Goal: Information Seeking & Learning: Learn about a topic

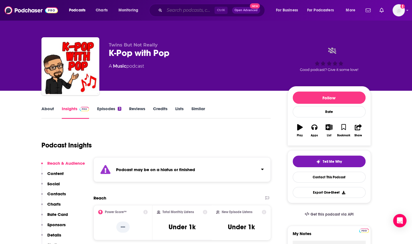
click at [183, 10] on input "Search podcasts, credits, & more..." at bounding box center [189, 10] width 50 height 9
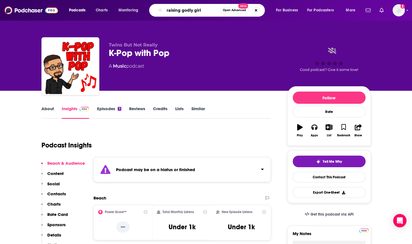
type input "raising godly girls"
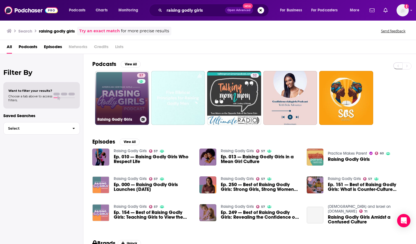
click at [106, 96] on link "57 Raising Godly Girls" at bounding box center [122, 98] width 54 height 54
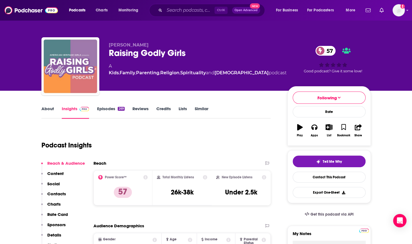
click at [49, 108] on link "About" at bounding box center [47, 112] width 13 height 13
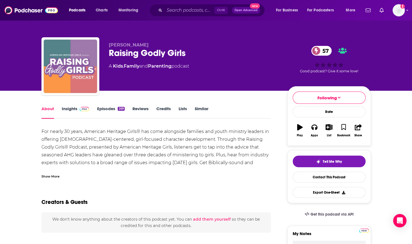
click at [49, 132] on div "For nearly 30 years, American Heritage Girls® has come alongside families and y…" at bounding box center [155, 155] width 229 height 54
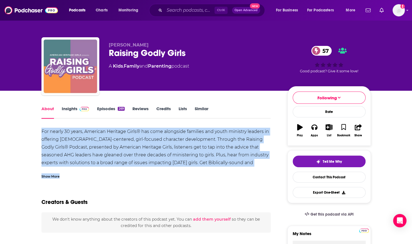
drag, startPoint x: 42, startPoint y: 131, endPoint x: 66, endPoint y: 169, distance: 44.5
click at [66, 169] on div "For nearly 30 years, American Heritage Girls® has come alongside families and y…" at bounding box center [155, 153] width 229 height 51
drag, startPoint x: 66, startPoint y: 169, endPoint x: 55, endPoint y: 176, distance: 13.4
click at [55, 176] on div "Show More" at bounding box center [50, 175] width 18 height 5
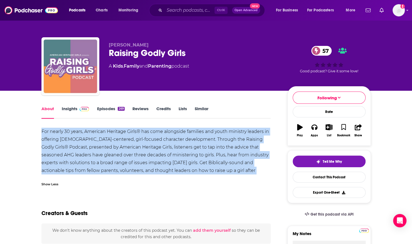
copy div "For nearly 30 years, American Heritage Girls® has come alongside families and y…"
click at [77, 109] on span at bounding box center [83, 108] width 12 height 5
